Goal: Task Accomplishment & Management: Manage account settings

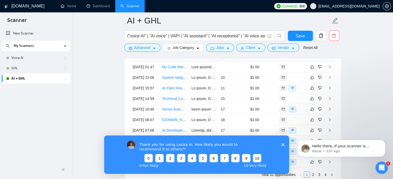
click at [283, 145] on polygon "Close survey" at bounding box center [282, 144] width 3 height 3
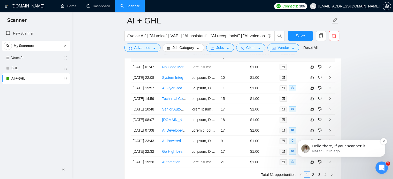
click at [350, 150] on p "Nazar • 22h ago" at bounding box center [345, 151] width 67 height 5
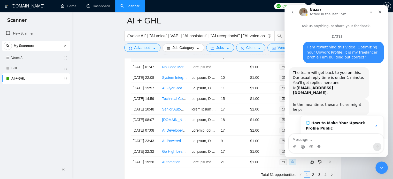
scroll to position [22, 0]
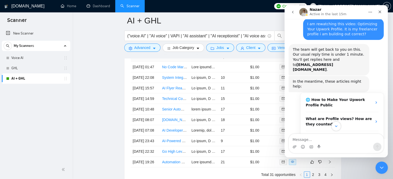
click at [334, 127] on icon "Scroll to bottom" at bounding box center [336, 126] width 5 height 5
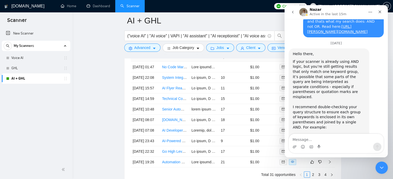
scroll to position [1979, 0]
click at [380, 167] on icon "Close Intercom Messenger" at bounding box center [381, 167] width 4 height 2
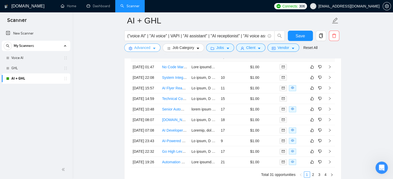
click at [147, 48] on span "Advanced" at bounding box center [142, 48] width 16 height 6
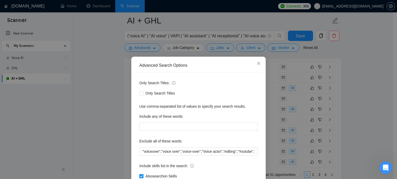
scroll to position [35, 0]
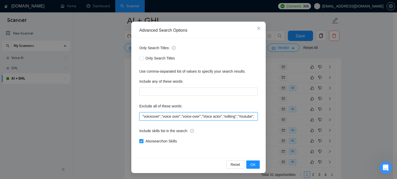
click at [190, 116] on input ""voiceover","voice over","voice-over","Voice actor","editing","Youtube","creato…" at bounding box center [198, 117] width 118 height 8
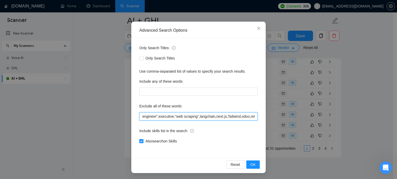
scroll to position [0, 440]
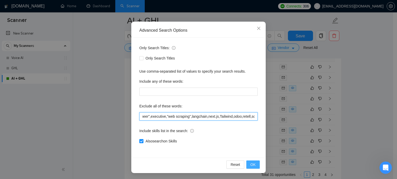
type input ""voiceover","voice over","voice-over","Voice actor","editing","Youtube","creato…"
click at [250, 165] on span "OK" at bounding box center [252, 165] width 5 height 6
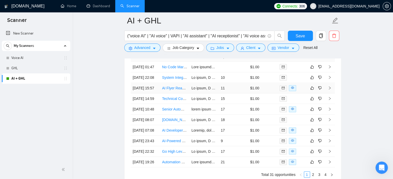
click at [173, 90] on link "AI Flyer Reader program & Social Media Scheduler" at bounding box center [203, 88] width 82 height 4
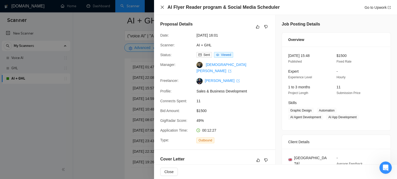
click at [162, 9] on icon "close" at bounding box center [162, 7] width 4 height 4
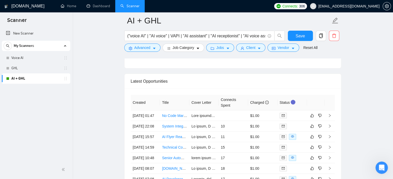
scroll to position [1294, 0]
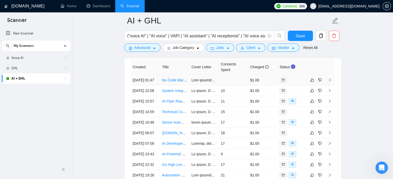
click at [169, 81] on link "No Code Markeplaces with Softr" at bounding box center [188, 80] width 52 height 4
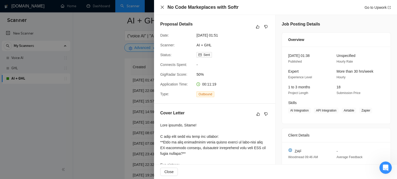
click at [161, 7] on icon "close" at bounding box center [162, 7] width 3 height 3
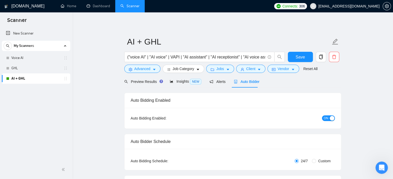
click at [326, 116] on span "ON" at bounding box center [326, 119] width 5 height 6
click at [307, 60] on button "Save" at bounding box center [300, 57] width 25 height 10
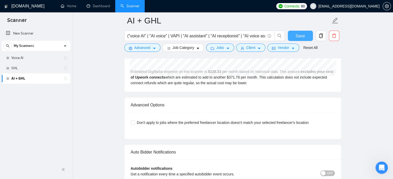
scroll to position [1236, 0]
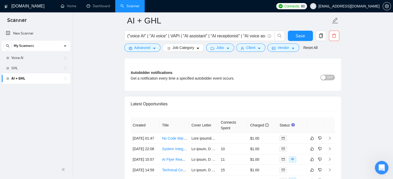
click at [380, 167] on icon "Open Intercom Messenger" at bounding box center [381, 167] width 9 height 9
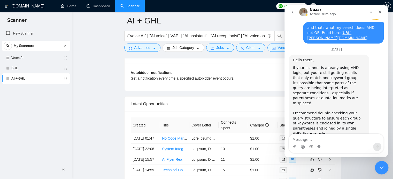
scroll to position [1979, 0]
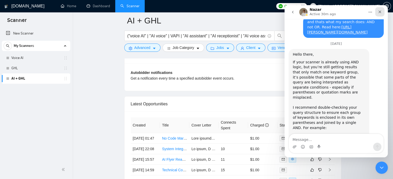
click at [379, 10] on icon "Close" at bounding box center [380, 12] width 4 height 4
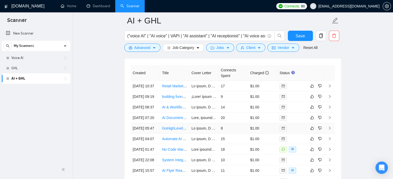
scroll to position [1287, 0]
click at [166, 87] on link "Retail Marketing Wizard (Meta Ads, Go High Level)" at bounding box center [203, 87] width 82 height 4
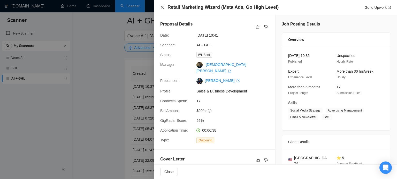
click at [162, 7] on icon "close" at bounding box center [162, 7] width 4 height 4
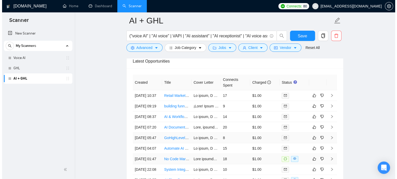
scroll to position [1278, 0]
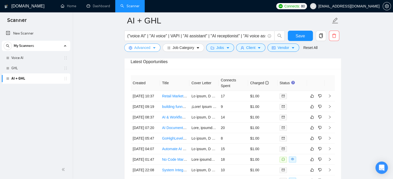
click at [149, 50] on span "Advanced" at bounding box center [142, 48] width 16 height 6
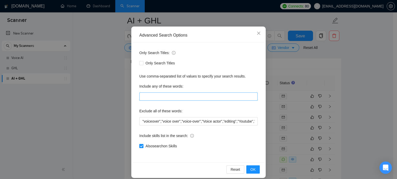
scroll to position [35, 0]
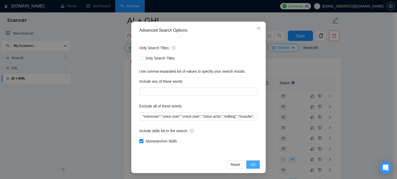
click at [251, 164] on span "OK" at bounding box center [252, 165] width 5 height 6
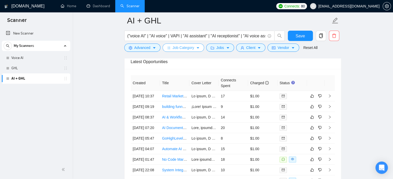
click at [186, 49] on span "Job Category" at bounding box center [183, 48] width 21 height 6
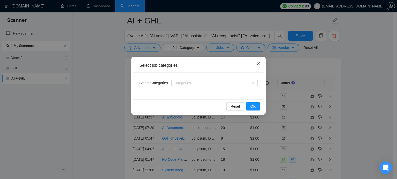
click at [259, 64] on icon "close" at bounding box center [258, 63] width 3 height 3
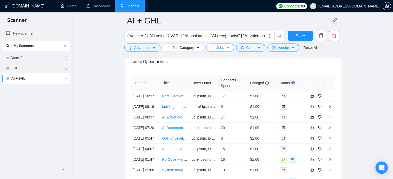
click at [226, 46] on icon "caret-down" at bounding box center [228, 48] width 4 height 4
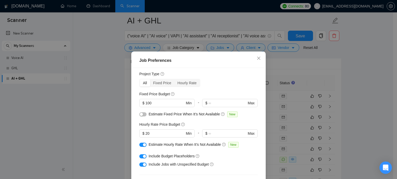
scroll to position [12, 0]
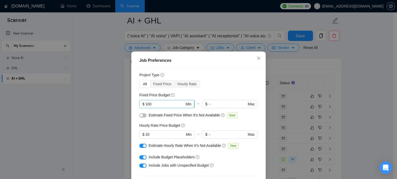
click at [157, 104] on input "100" at bounding box center [164, 104] width 39 height 6
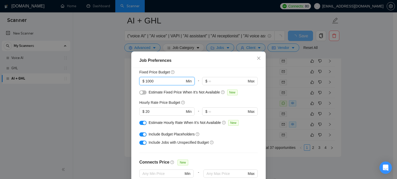
scroll to position [36, 0]
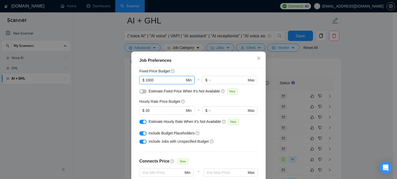
type input "1000"
click at [140, 91] on div "button" at bounding box center [141, 91] width 3 height 3
click at [155, 111] on input "20" at bounding box center [164, 111] width 39 height 6
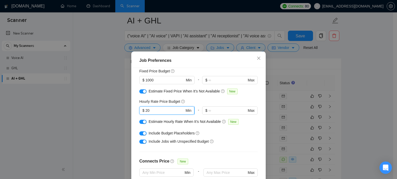
click at [155, 111] on input "20" at bounding box center [164, 111] width 39 height 6
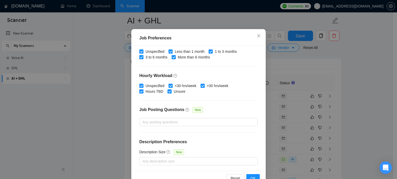
scroll to position [37, 0]
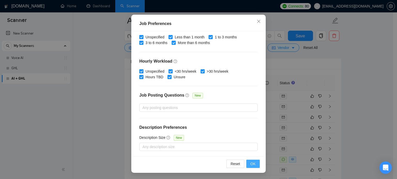
type input "30"
click at [251, 164] on span "OK" at bounding box center [252, 164] width 5 height 6
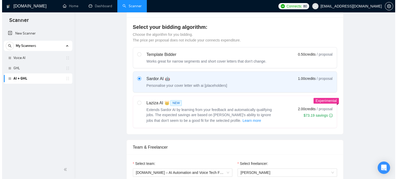
scroll to position [0, 0]
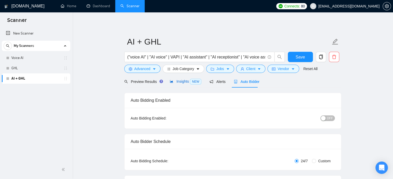
click at [182, 83] on span "Insights NEW" at bounding box center [186, 82] width 32 height 4
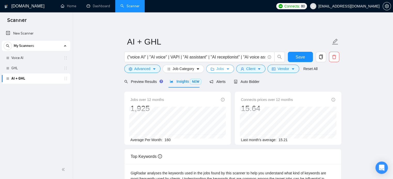
click at [220, 72] on span "Jobs" at bounding box center [220, 69] width 8 height 6
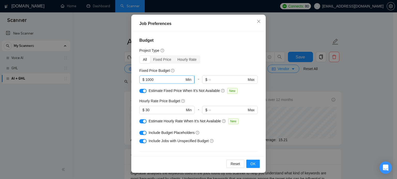
click at [151, 79] on input "1000" at bounding box center [164, 80] width 39 height 6
type input "500"
click at [252, 164] on span "OK" at bounding box center [252, 164] width 5 height 6
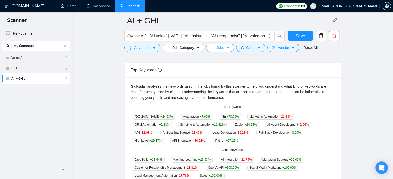
scroll to position [88, 0]
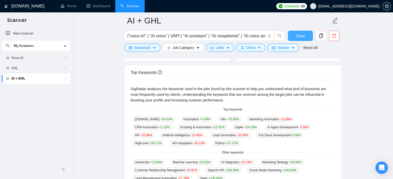
click at [303, 33] on span "Save" at bounding box center [299, 36] width 9 height 6
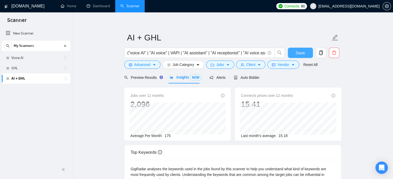
scroll to position [0, 0]
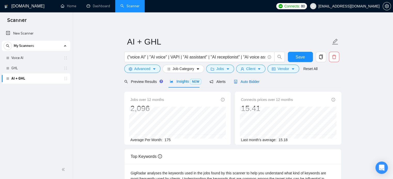
click at [245, 82] on span "Auto Bidder" at bounding box center [247, 82] width 26 height 4
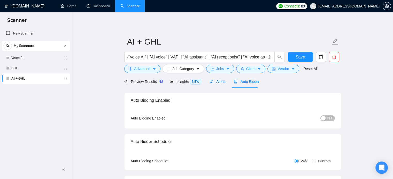
click at [217, 80] on span "Alerts" at bounding box center [217, 82] width 16 height 4
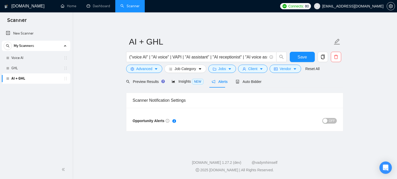
click at [331, 120] on span "OFF" at bounding box center [332, 121] width 6 height 6
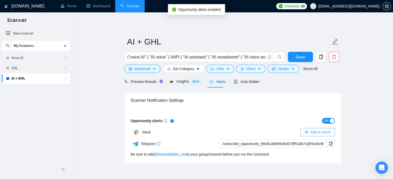
click at [313, 131] on span "Add to Slack" at bounding box center [320, 133] width 20 height 6
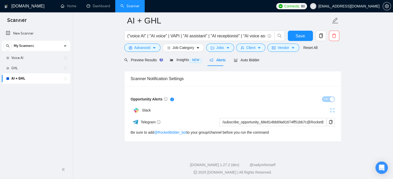
scroll to position [26, 0]
click at [247, 60] on span "Auto Bidder" at bounding box center [247, 60] width 26 height 4
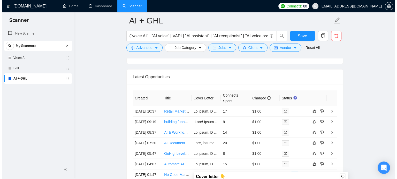
scroll to position [1255, 0]
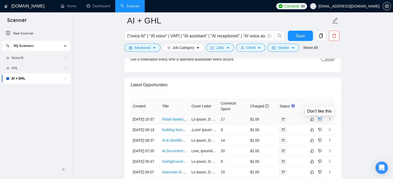
click at [321, 120] on icon "dislike" at bounding box center [320, 120] width 4 height 4
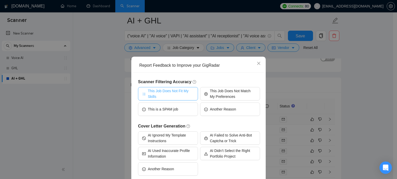
click at [171, 95] on span "This Job Does Not Fit My Skills" at bounding box center [171, 93] width 46 height 11
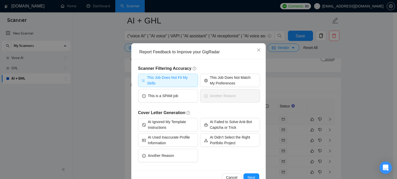
scroll to position [26, 0]
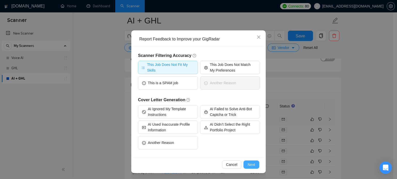
click at [249, 164] on span "Next" at bounding box center [250, 165] width 7 height 6
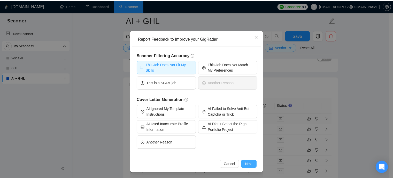
scroll to position [0, 0]
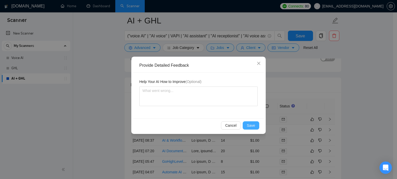
click at [256, 126] on button "Save" at bounding box center [251, 126] width 17 height 8
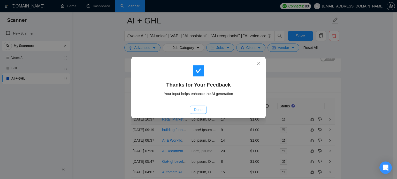
click at [196, 108] on span "Done" at bounding box center [198, 110] width 9 height 6
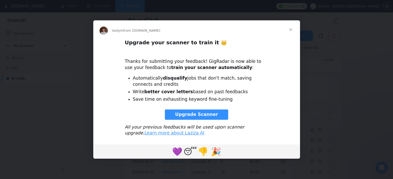
click at [289, 30] on span "Close" at bounding box center [290, 29] width 19 height 19
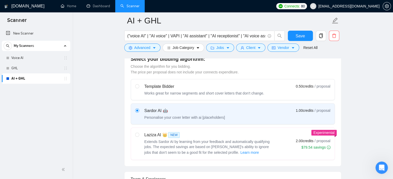
scroll to position [137, 0]
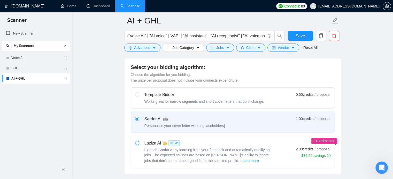
click at [138, 143] on input "radio" at bounding box center [137, 143] width 4 height 4
radio input "true"
radio input "false"
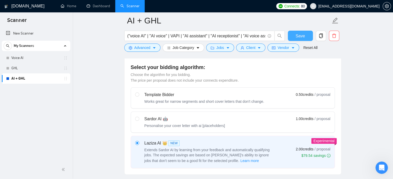
click at [298, 37] on span "Save" at bounding box center [299, 36] width 9 height 6
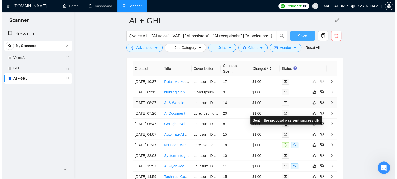
scroll to position [1285, 0]
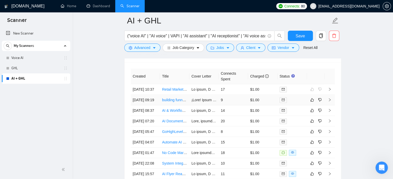
click at [177, 102] on link "building funnels and automation in GoHighLevel" at bounding box center [200, 100] width 77 height 4
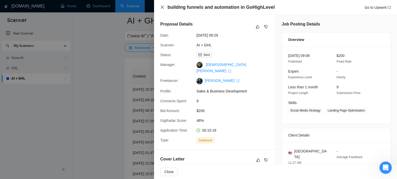
click at [162, 8] on icon "close" at bounding box center [162, 7] width 3 height 3
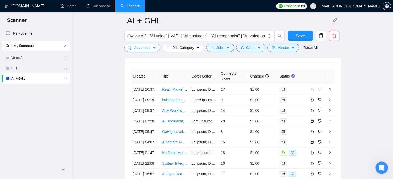
click at [139, 51] on button "Advanced" at bounding box center [142, 48] width 36 height 8
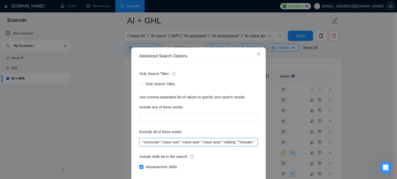
click at [193, 147] on input ""voiceover","voice over","voice-over","Voice actor","editing","Youtube","creato…" at bounding box center [198, 142] width 118 height 8
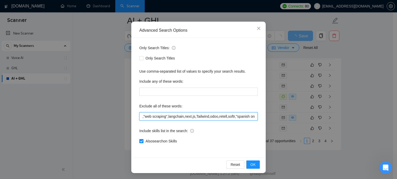
scroll to position [35, 0]
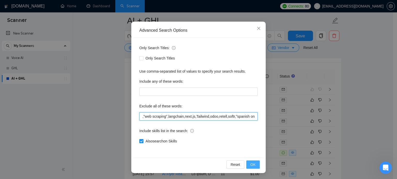
type input ""voiceover","voice over","voice-over","Voice actor","editing","Youtube","creato…"
click at [252, 165] on span "OK" at bounding box center [252, 165] width 5 height 6
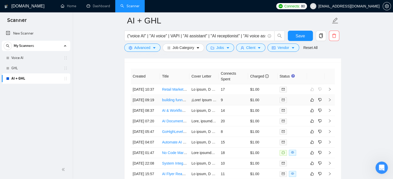
click at [170, 102] on link "building funnels and automation in GoHighLevel" at bounding box center [200, 100] width 77 height 4
click at [321, 102] on icon "dislike" at bounding box center [319, 100] width 3 height 3
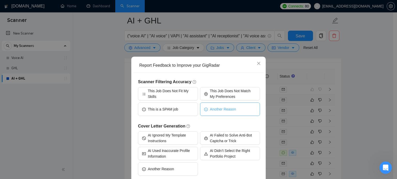
click at [237, 108] on button "Another Reason" at bounding box center [230, 109] width 60 height 13
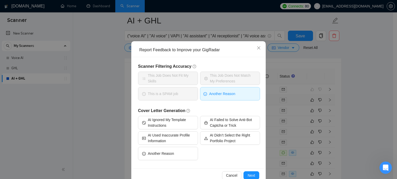
scroll to position [26, 0]
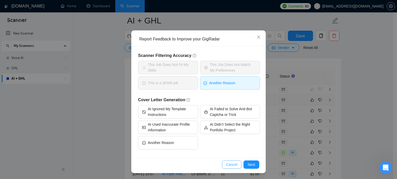
click at [229, 165] on span "Cancel" at bounding box center [231, 165] width 11 height 6
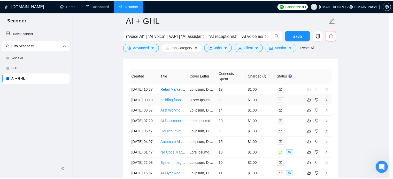
scroll to position [1, 0]
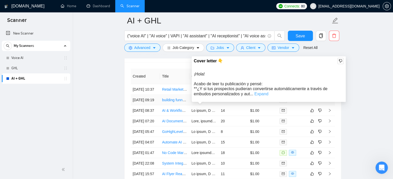
click at [256, 95] on link "Expand" at bounding box center [261, 94] width 14 height 4
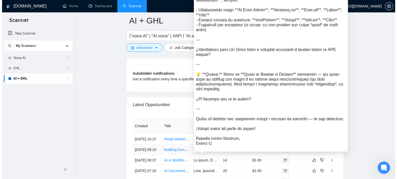
scroll to position [1240, 0]
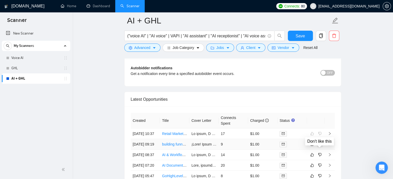
click at [321, 147] on icon "dislike" at bounding box center [320, 145] width 4 height 4
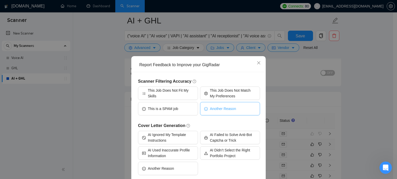
click at [230, 112] on button "Another Reason" at bounding box center [230, 108] width 60 height 13
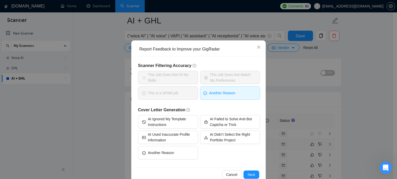
scroll to position [26, 0]
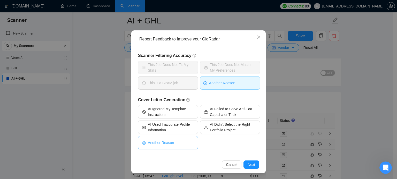
click at [174, 140] on button "Another Reason" at bounding box center [168, 142] width 60 height 13
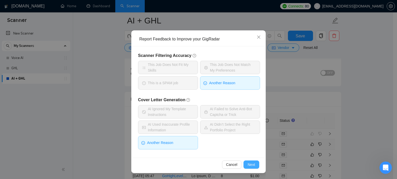
click at [252, 164] on span "Next" at bounding box center [250, 165] width 7 height 6
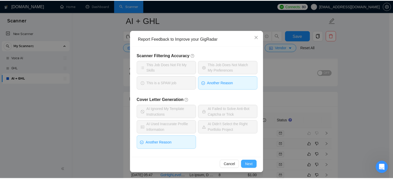
scroll to position [0, 0]
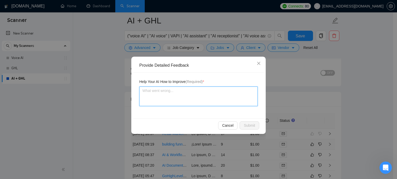
click at [181, 100] on textarea at bounding box center [198, 97] width 118 height 20
type textarea "d"
type textarea "do"
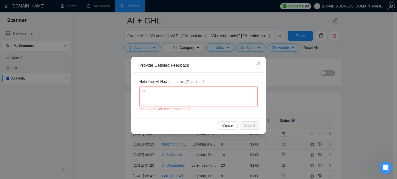
type textarea "do n"
type textarea "do no"
type textarea "do not"
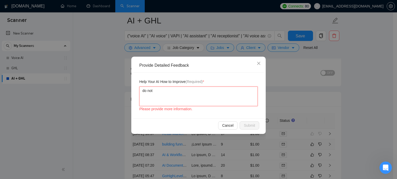
type textarea "do not s"
type textarea "do not sen"
type textarea "do not send"
type textarea "do not send c"
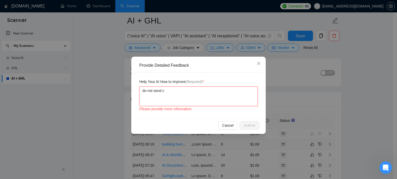
type textarea "do not send co"
type textarea "do not send con"
type textarea "do not send conve"
type textarea "do not send conver"
type textarea "do not send conve"
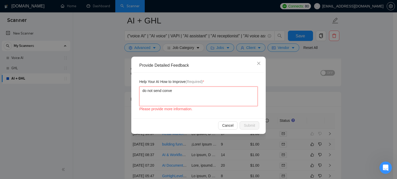
type textarea "do not send conv"
type textarea "do not send con"
type textarea "do not send co"
type textarea "do not send c"
type textarea "do not send cv"
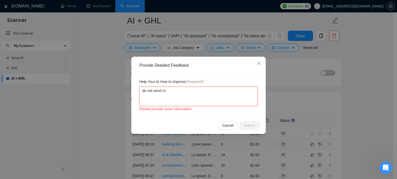
type textarea "do not send cve"
type textarea "do not send cver"
type textarea "do not send cve"
type textarea "do not send cv"
type textarea "do not send c"
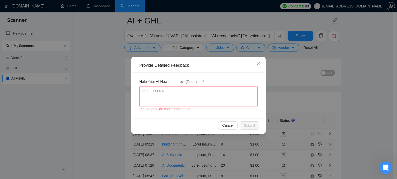
type textarea "do not send co"
type textarea "do not send cov"
type textarea "do not send cove"
type textarea "do not send cover"
type textarea "do not send cover l"
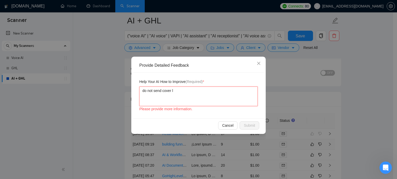
type textarea "do not send cover le"
type textarea "do not send cover let"
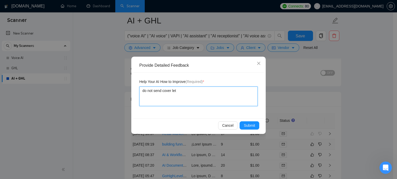
type textarea "do not send cover lett"
type textarea "do not send cover lette"
type textarea "do not send cover letter"
type textarea "do not send cover letter w"
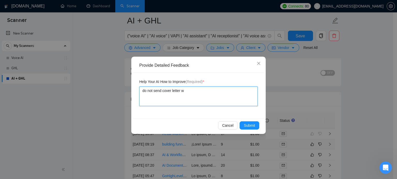
type textarea "do not send cover letter wh"
type textarea "do not send cover letter whe"
type textarea "do not send cover letter when"
type textarea "do not send cover letter when i"
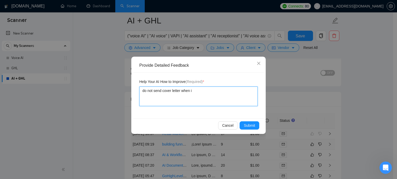
type textarea "do not send cover letter when it"
type textarea "do not send cover letter when it w"
type textarea "do not send cover letter when it wa"
type textarea "do not send cover letter when it was"
type textarea "do not send cover letter when it wa"
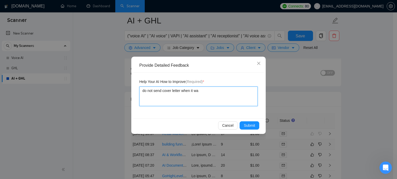
type textarea "do not send cover letter when it w"
type textarea "do not send cover letter when it s"
type textarea "do not send cover letter when it sa"
type textarea "do not send cover letter when it say"
type textarea "do not send cover letter when it says"
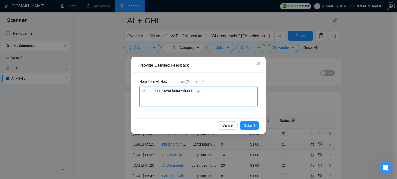
type textarea "do not send cover letter when it says"
type textarea "do not send cover letter when it says ""
type textarea "do not send cover letter when it says "s"
type textarea "do not send cover letter when it says "sp"
type textarea "do not send cover letter when it says "spa"
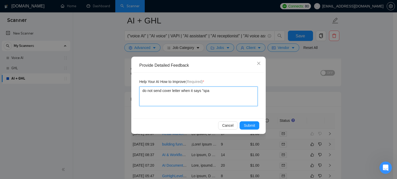
type textarea "do not send cover letter when it says "span"
type textarea "do not send cover letter when it says "spani"
type textarea "do not send cover letter when it says "spanis"
type textarea "do not send cover letter when it says "spanish"
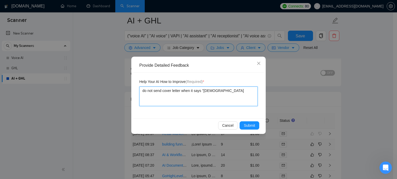
type textarea "do not send cover letter when it says "spanish o"
type textarea "do not send cover letter when it says "spanish on"
type textarea "do not send cover letter when it says "spanish onl"
type textarea "do not send cover letter when it says "spanish only"
type textarea "do not send cover letter when it says "spanish only""
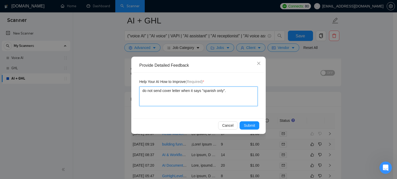
type textarea "do not send cover letter when it says "spanish only"."
type textarea "do not send cover letter when it says "spanish only". D"
type textarea "do not send cover letter when it says "spanish only". Do"
type textarea "do not send cover letter when it says "spanish only". Do n"
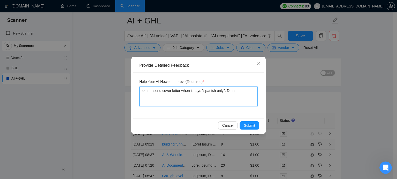
type textarea "do not send cover letter when it says "spanish only". Do no"
type textarea "do not send cover letter when it says "spanish only". Do not"
type textarea "do not send cover letter when it says "spanish only". Do not w"
type textarea "do not send cover letter when it says "spanish only". Do not wri"
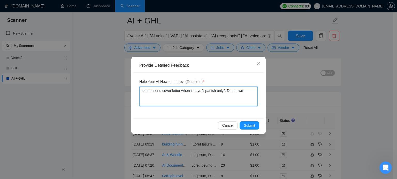
type textarea "do not send cover letter when it says "spanish only". Do not writ"
type textarea "do not send cover letter when it says "spanish only". Do not write"
type textarea "do not send cover letter when it says "spanish only". Do not write t"
type textarea "do not send cover letter when it says "spanish only". Do not write th"
type textarea "do not send cover letter when it says "spanish only". Do not write the"
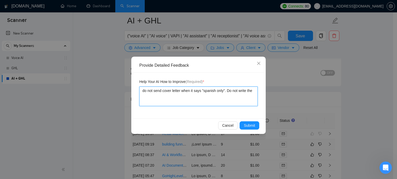
type textarea "do not send cover letter when it says "spanish only". Do not write the"
type textarea "do not send cover letter when it says "spanish only". Do not write the o"
type textarea "do not send cover letter when it says "spanish only". Do not write the ove"
type textarea "do not send cover letter when it says "spanish only". Do not write the ov"
type textarea "do not send cover letter when it says "spanish only". Do not write the o"
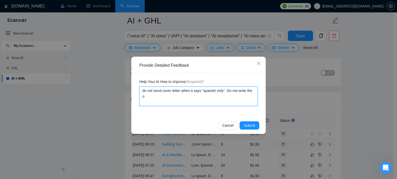
type textarea "do not send cover letter when it says "spanish only". Do not write the"
type textarea "do not send cover letter when it says "spanish only". Do not write the co"
type textarea "do not send cover letter when it says "spanish only". Do not write the cov"
type textarea "do not send cover letter when it says "spanish only". Do not write the cove"
type textarea "do not send cover letter when it says "spanish only". Do not write the cover"
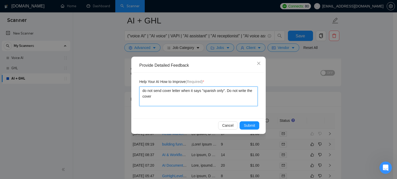
type textarea "do not send cover letter when it says "spanish only". Do not write the cover"
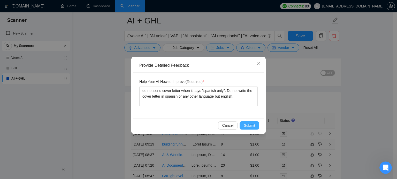
click at [249, 124] on span "Submit" at bounding box center [249, 126] width 11 height 6
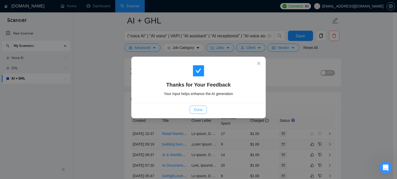
click at [199, 111] on span "Done" at bounding box center [198, 110] width 9 height 6
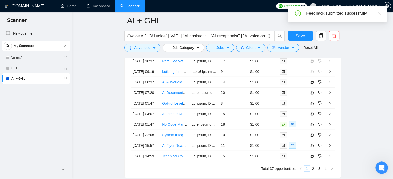
scroll to position [1314, 0]
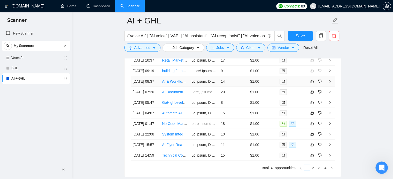
click at [172, 84] on link "AI & Workflow Automation Expert Needed – n8n / Make / Zapier" at bounding box center [213, 82] width 102 height 4
click at [320, 84] on icon "dislike" at bounding box center [320, 82] width 4 height 4
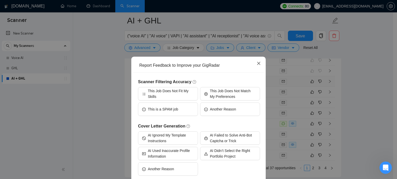
click at [256, 65] on icon "close" at bounding box center [258, 63] width 4 height 4
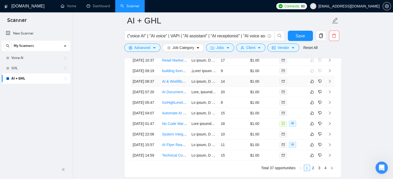
click at [176, 84] on link "AI & Workflow Automation Expert Needed – n8n / Make / Zapier" at bounding box center [213, 82] width 102 height 4
click at [187, 32] on span "("voice AI" | "AI voice" | VAPI | "AI assistant" | "AI receptionist" | "AI voic…" at bounding box center [199, 36] width 150 height 10
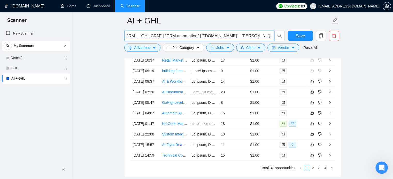
click at [187, 32] on span "("voice AI" | "AI voice" | VAPI | "AI assistant" | "AI receptionist" | "AI voic…" at bounding box center [199, 36] width 150 height 10
click at [189, 35] on input "("voice AI" | "AI voice" | VAPI | "AI assistant" | "AI receptionist" | "AI voic…" at bounding box center [196, 36] width 138 height 6
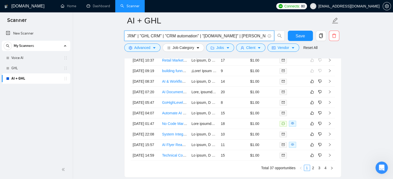
click at [189, 35] on input "("voice AI" | "AI voice" | VAPI | "AI assistant" | "AI receptionist" | "AI voic…" at bounding box center [196, 36] width 138 height 6
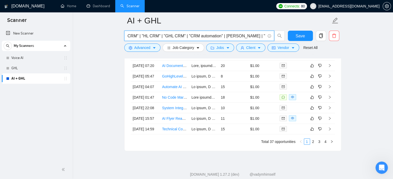
scroll to position [0, 767]
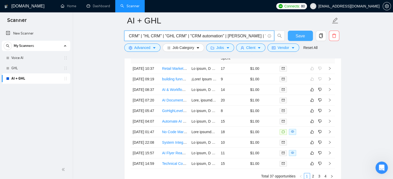
click at [298, 36] on span "Save" at bounding box center [299, 36] width 9 height 6
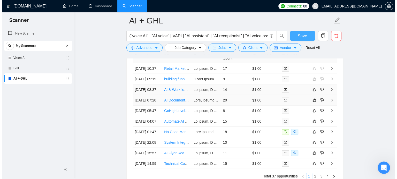
scroll to position [1291, 0]
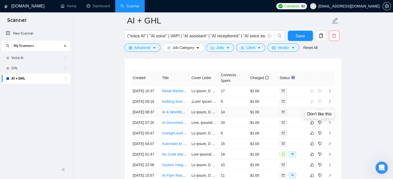
click at [320, 114] on icon "dislike" at bounding box center [320, 112] width 4 height 4
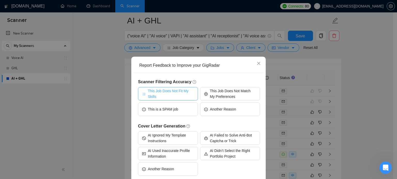
click at [176, 96] on span "This Job Does Not Fit My Skills" at bounding box center [171, 93] width 46 height 11
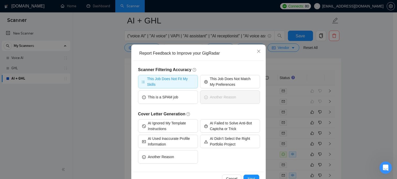
scroll to position [26, 0]
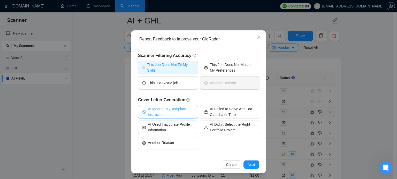
click at [176, 115] on span "AI Ignored My Template Instructions" at bounding box center [171, 111] width 46 height 11
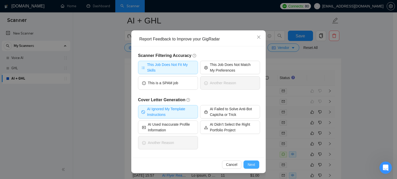
click at [252, 165] on span "Next" at bounding box center [250, 165] width 7 height 6
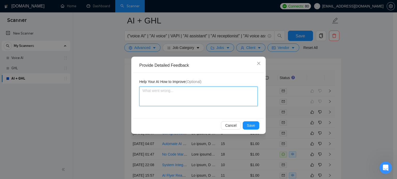
click at [200, 98] on textarea at bounding box center [198, 97] width 118 height 20
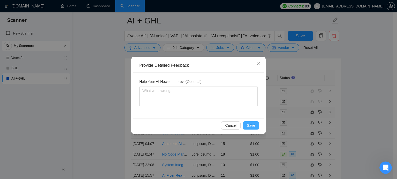
click at [249, 126] on span "Save" at bounding box center [251, 126] width 8 height 6
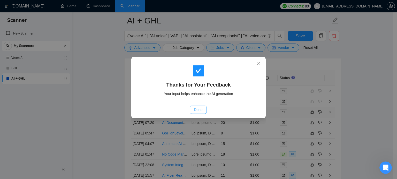
click at [197, 107] on span "Done" at bounding box center [198, 110] width 9 height 6
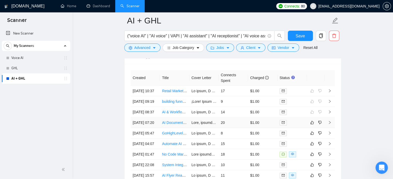
click at [175, 125] on link "AI Document Processing Expert for Automated PDF Analysis" at bounding box center [210, 123] width 97 height 4
click at [143, 49] on span "Advanced" at bounding box center [142, 48] width 16 height 6
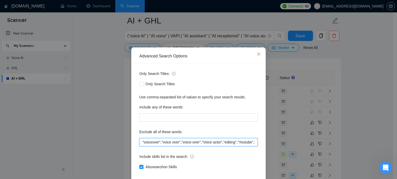
click at [222, 147] on input ""voiceover","voice over","voice-over","Voice actor","editing","Youtube","creato…" at bounding box center [198, 142] width 118 height 8
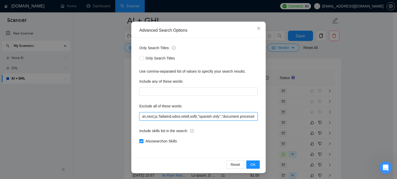
scroll to position [35, 0]
click at [251, 163] on span "OK" at bounding box center [252, 165] width 5 height 6
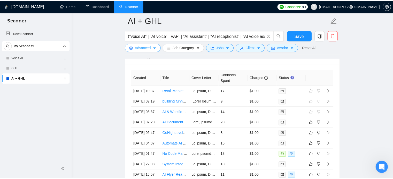
scroll to position [0, 0]
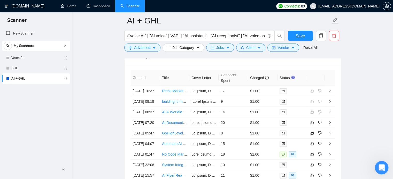
click at [383, 167] on icon "Open Intercom Messenger" at bounding box center [381, 167] width 9 height 9
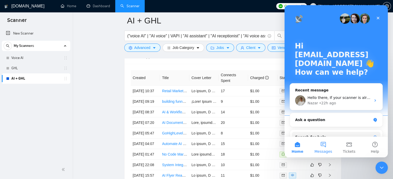
click at [326, 144] on button "Messages" at bounding box center [323, 147] width 26 height 21
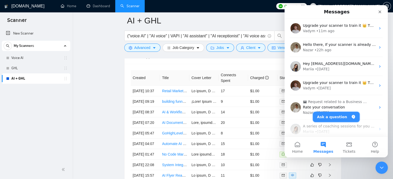
click at [338, 114] on button "Ask a question" at bounding box center [336, 117] width 47 height 10
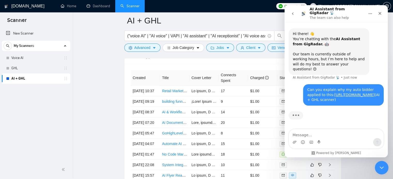
click at [379, 168] on icon "Close Intercom Messenger" at bounding box center [381, 167] width 6 height 6
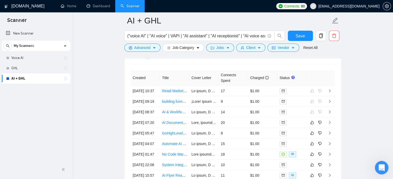
scroll to position [73, 0]
click at [379, 162] on div "Open Intercom Messenger" at bounding box center [380, 167] width 17 height 17
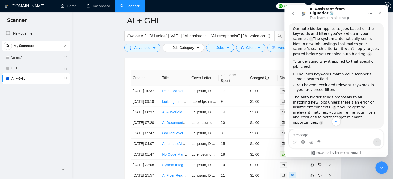
scroll to position [95, 0]
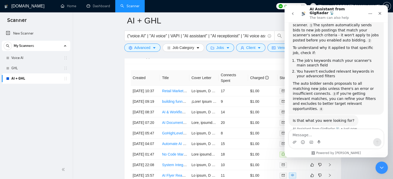
click at [342, 138] on div "Intercom messenger" at bounding box center [336, 142] width 95 height 8
click at [332, 134] on textarea "Message…" at bounding box center [336, 134] width 95 height 9
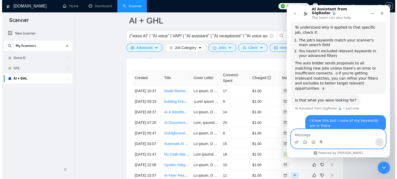
scroll to position [132, 0]
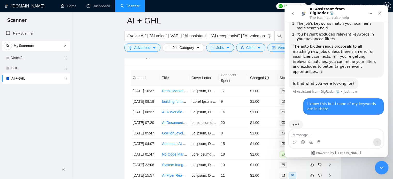
click at [379, 165] on icon "Close Intercom Messenger" at bounding box center [381, 167] width 6 height 6
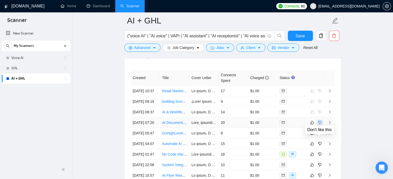
click at [321, 125] on icon "dislike" at bounding box center [320, 123] width 4 height 4
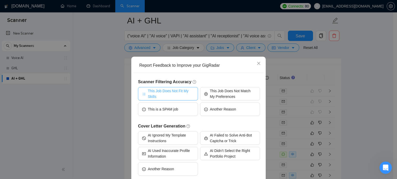
click at [162, 91] on span "This Job Does Not Fit My Skills" at bounding box center [171, 93] width 46 height 11
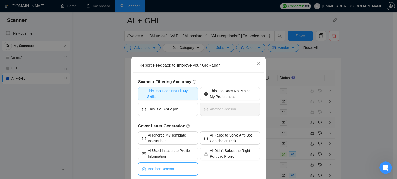
click at [172, 166] on button "Another Reason" at bounding box center [168, 169] width 60 height 13
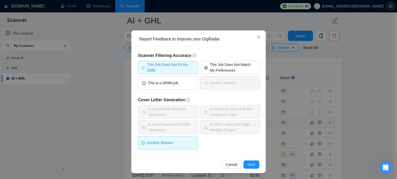
scroll to position [196, 0]
click at [249, 166] on span "Next" at bounding box center [250, 165] width 7 height 6
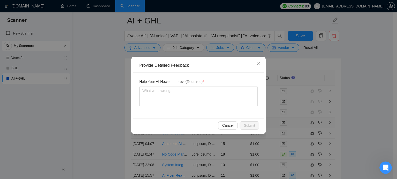
scroll to position [0, 0]
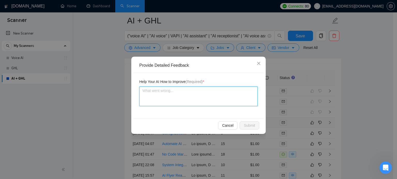
click at [170, 93] on textarea at bounding box center [198, 97] width 118 height 20
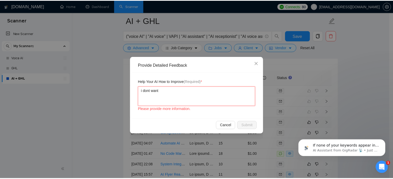
scroll to position [201, 0]
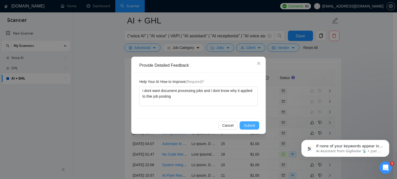
click at [249, 126] on span "Submit" at bounding box center [249, 126] width 11 height 6
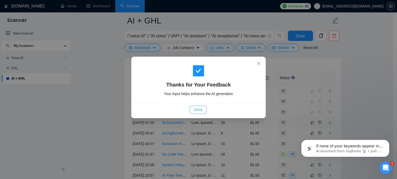
click at [200, 111] on span "Done" at bounding box center [198, 110] width 9 height 6
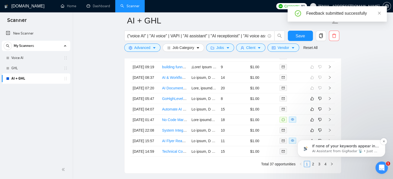
click at [351, 150] on p "AI Assistant from GigRadar 📡 • Just now" at bounding box center [345, 151] width 67 height 5
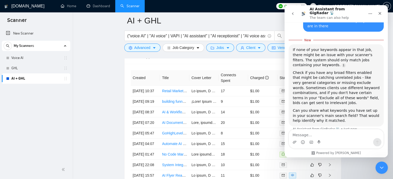
scroll to position [210, 0]
click at [383, 166] on icon "Close Intercom Messenger" at bounding box center [381, 167] width 6 height 6
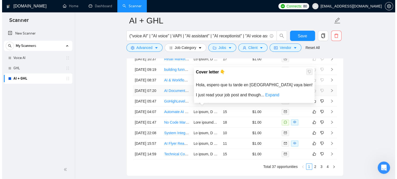
scroll to position [1323, 0]
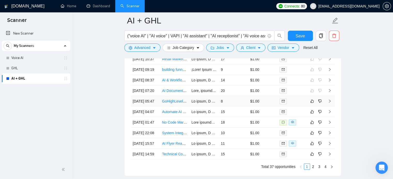
click at [173, 104] on link "GoHighLevel Automation for Fitness & Wellness Business (Email, SMS, AI, and Min…" at bounding box center [243, 101] width 163 height 4
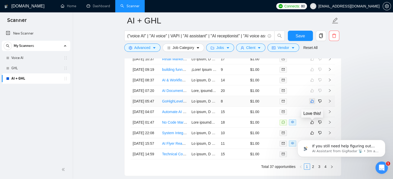
click at [311, 104] on icon "like" at bounding box center [312, 101] width 4 height 4
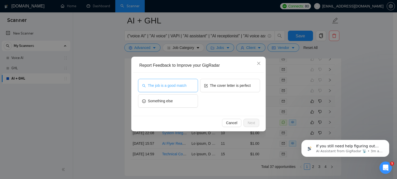
click at [174, 88] on span "The job is a good match" at bounding box center [167, 86] width 38 height 6
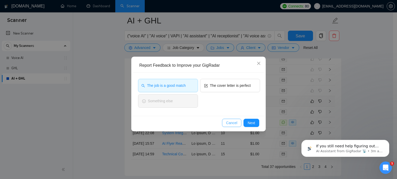
click at [236, 121] on span "Cancel" at bounding box center [231, 123] width 11 height 6
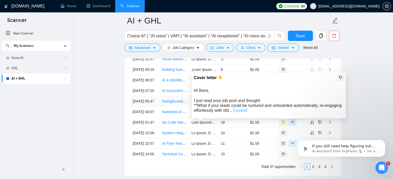
click at [238, 112] on link "Expand" at bounding box center [240, 110] width 14 height 4
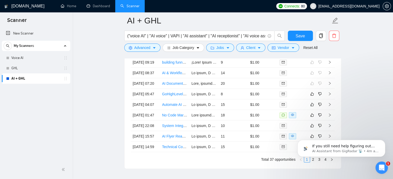
scroll to position [1331, 0]
click at [176, 96] on link "GoHighLevel Automation for Fitness & Wellness Business (Email, SMS, AI, and Min…" at bounding box center [243, 94] width 163 height 4
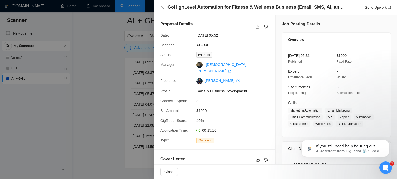
click at [162, 7] on icon "close" at bounding box center [162, 7] width 3 height 3
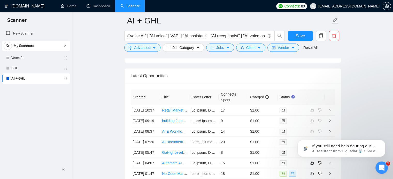
scroll to position [1272, 0]
click at [386, 141] on button "Dismiss notification" at bounding box center [383, 141] width 7 height 7
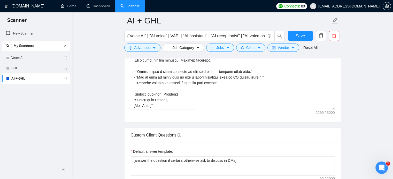
scroll to position [656, 0]
click at [179, 94] on textarea "Cover letter template:" at bounding box center [233, 52] width 204 height 116
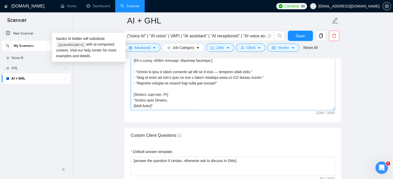
click at [171, 99] on textarea "Cover letter template:" at bounding box center [233, 52] width 204 height 116
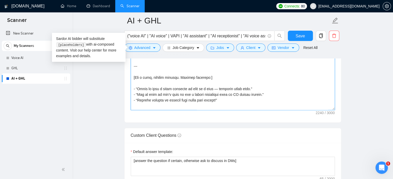
scroll to position [205, 0]
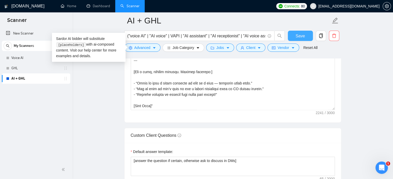
click at [306, 39] on button "Save" at bounding box center [300, 36] width 25 height 10
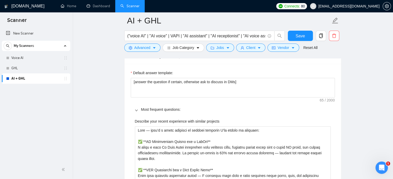
scroll to position [606, 0]
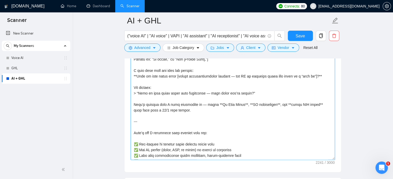
click at [249, 112] on textarea "Cover letter template:" at bounding box center [233, 102] width 204 height 116
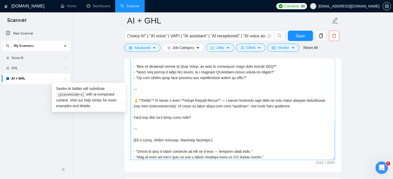
scroll to position [203, 0]
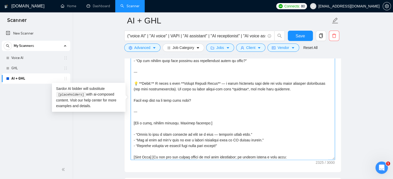
paste textarea "—"
click at [301, 38] on span "Save" at bounding box center [299, 36] width 9 height 6
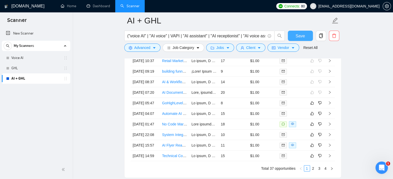
scroll to position [1322, 0]
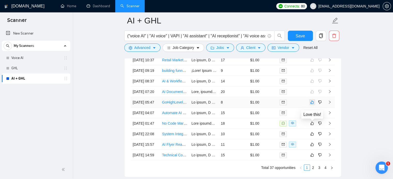
click at [312, 105] on icon "like" at bounding box center [312, 102] width 4 height 4
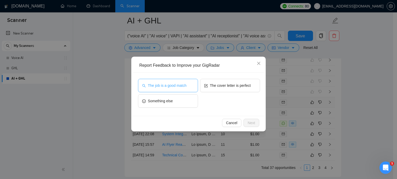
click at [179, 87] on span "The job is a good match" at bounding box center [167, 86] width 38 height 6
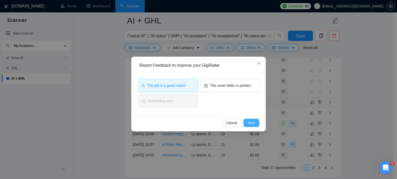
click at [254, 125] on span "Next" at bounding box center [250, 123] width 7 height 6
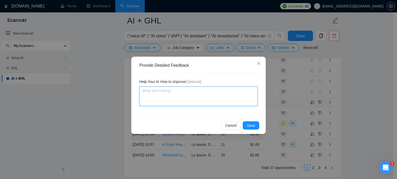
click at [148, 101] on textarea at bounding box center [198, 97] width 118 height 20
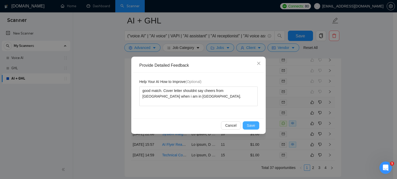
click at [253, 126] on span "Save" at bounding box center [251, 126] width 8 height 6
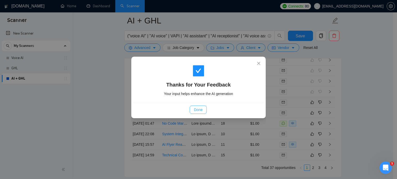
click at [199, 111] on span "Done" at bounding box center [198, 110] width 9 height 6
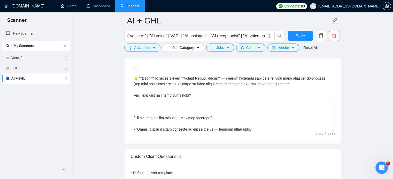
scroll to position [635, 0]
click at [219, 108] on textarea "Cover letter template:" at bounding box center [233, 73] width 204 height 116
